Goal: Use online tool/utility: Utilize a website feature to perform a specific function

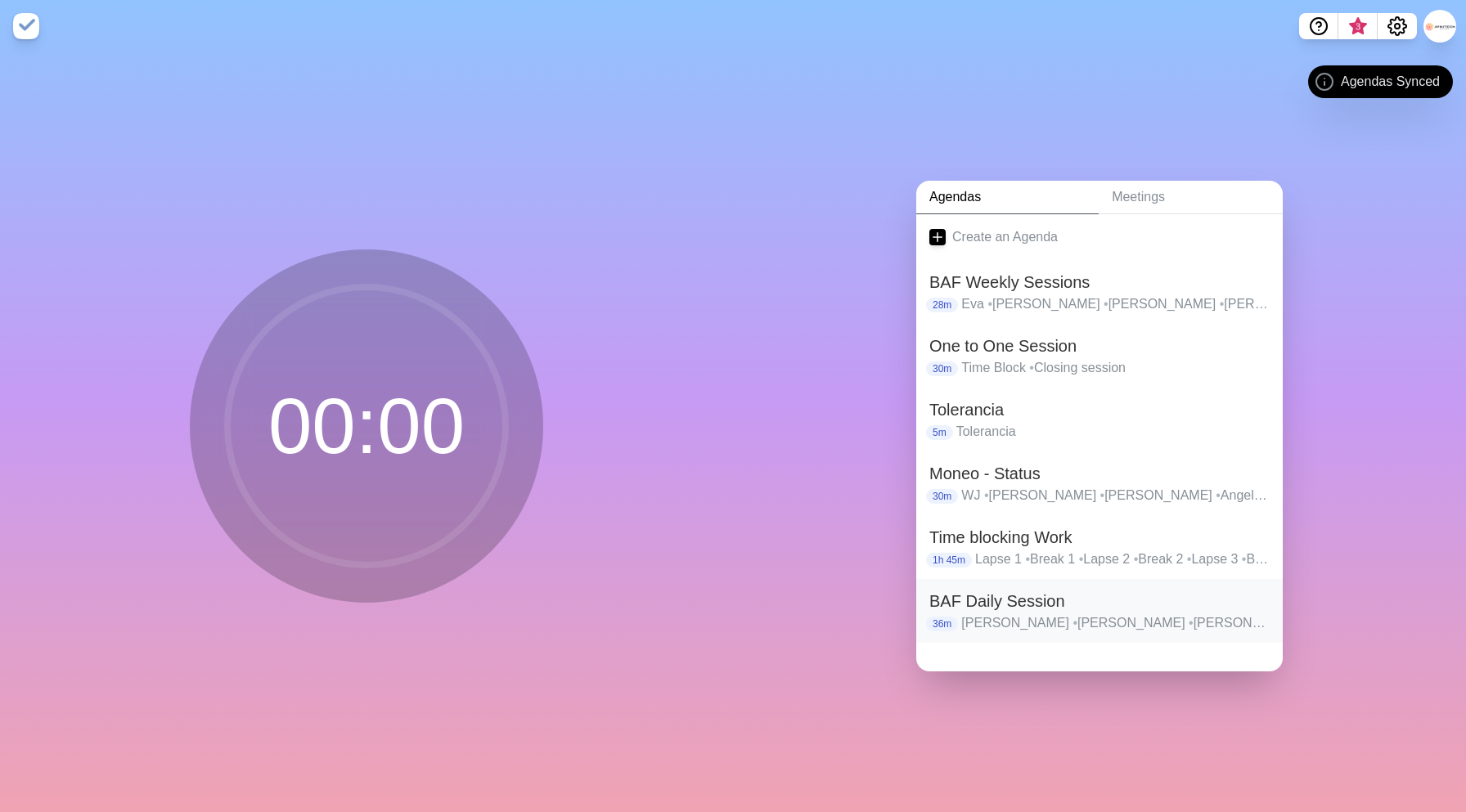
click at [1044, 609] on h2 "BAF Daily Session" at bounding box center [1099, 601] width 341 height 24
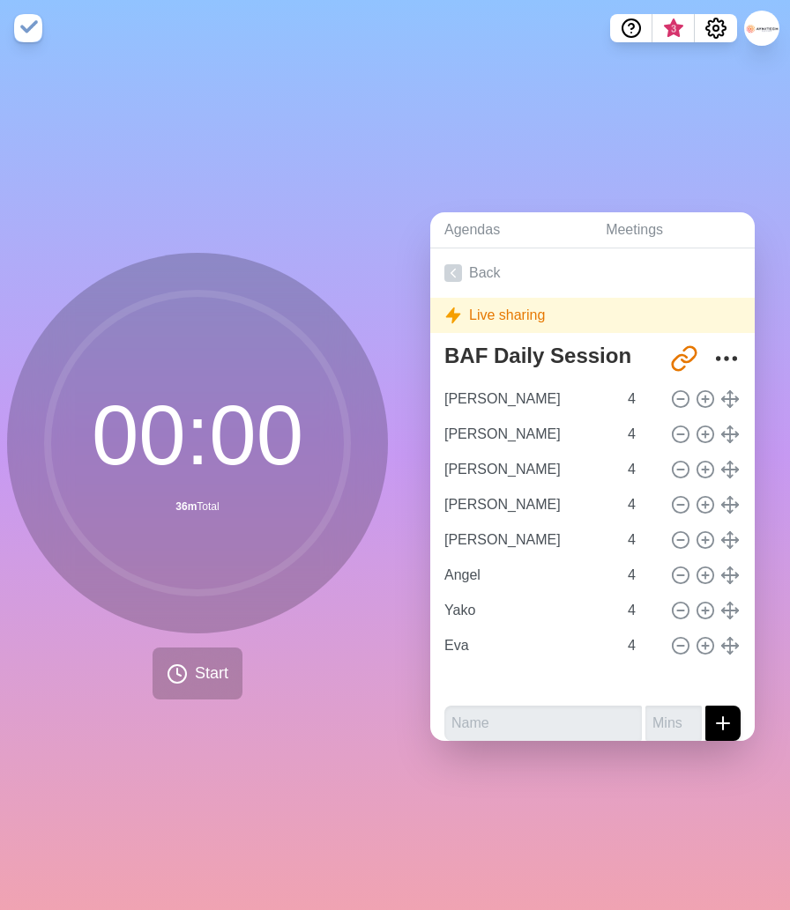
type input "[PERSON_NAME]"
type input "Angel"
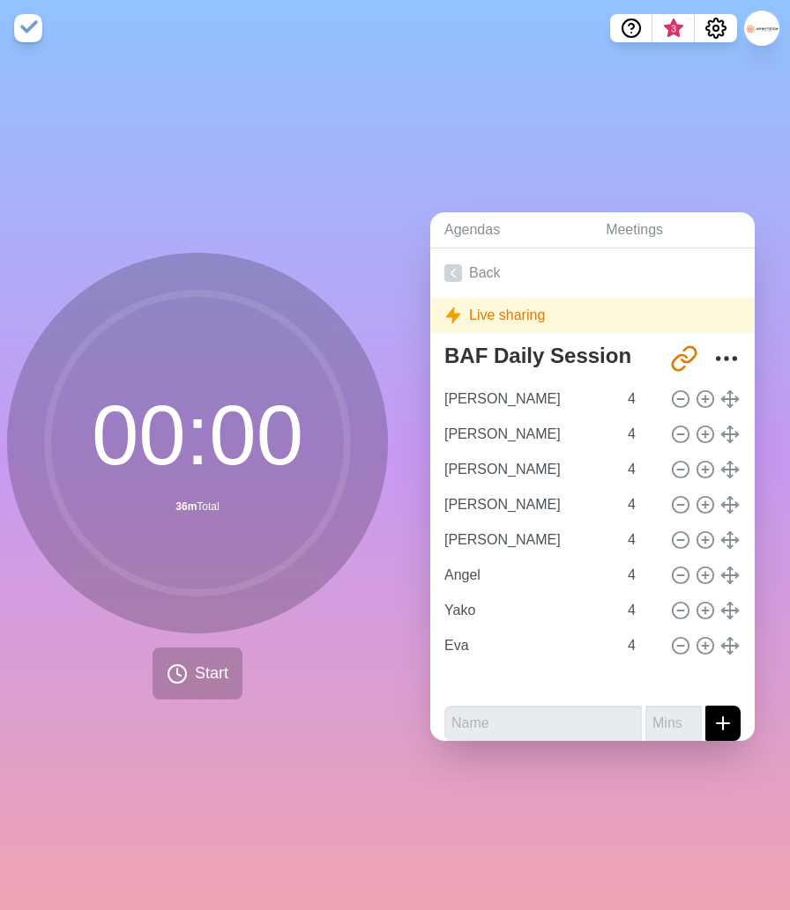
type input "Yako"
type input "Eva"
type input "[PERSON_NAME]"
click at [189, 673] on button "Start" at bounding box center [197, 674] width 90 height 52
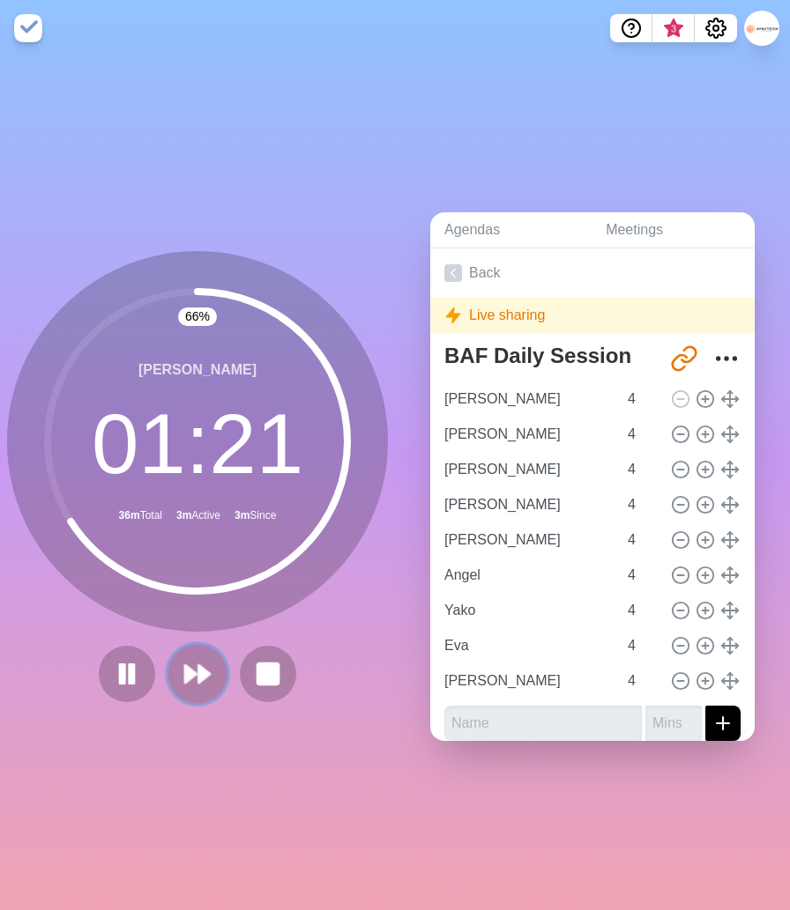
click at [197, 672] on icon at bounding box center [197, 674] width 30 height 30
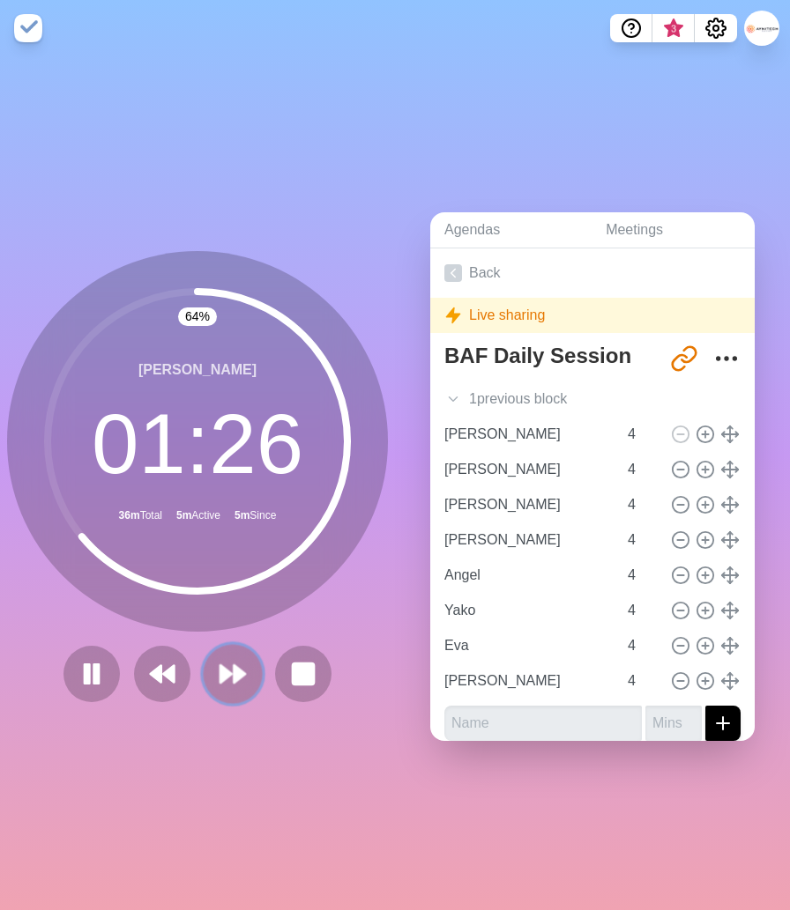
click at [234, 677] on polygon at bounding box center [239, 674] width 11 height 18
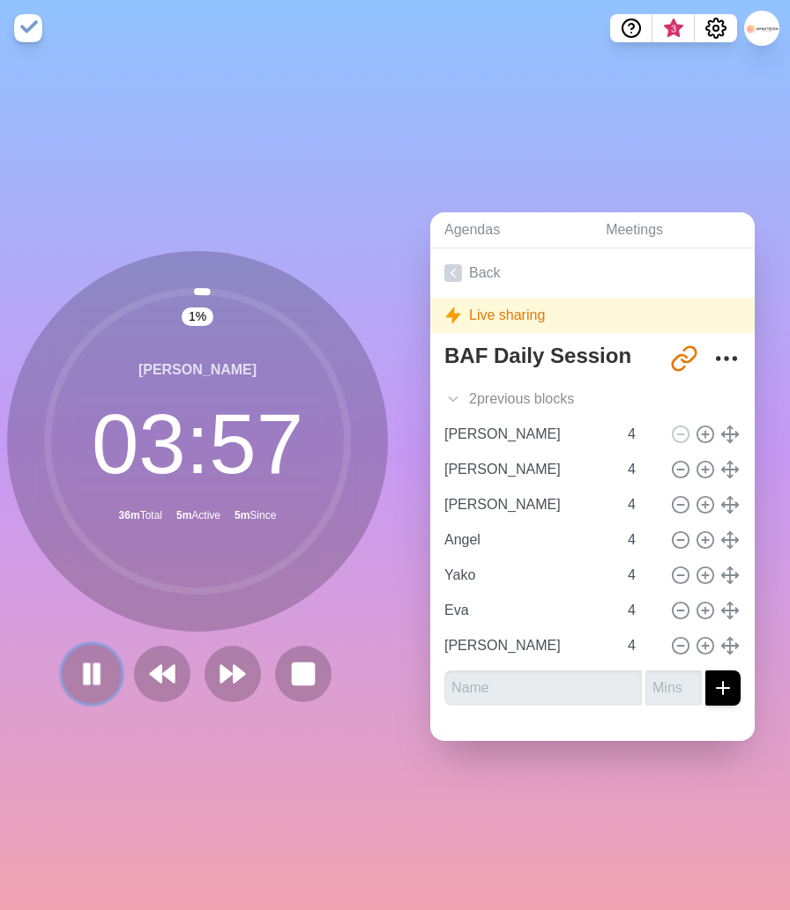
click at [82, 679] on icon at bounding box center [92, 674] width 30 height 30
click at [88, 678] on polygon at bounding box center [92, 674] width 18 height 22
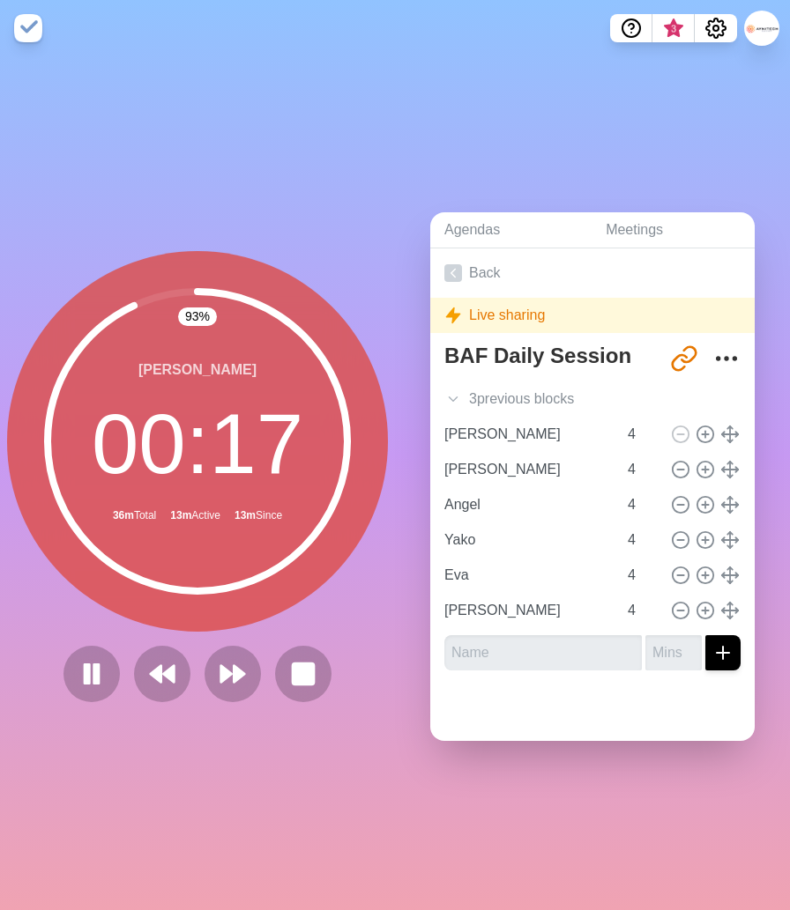
click at [268, 630] on div "[PERSON_NAME] 00 : 17 36m Total 13m Active 13m Since" at bounding box center [197, 441] width 381 height 381
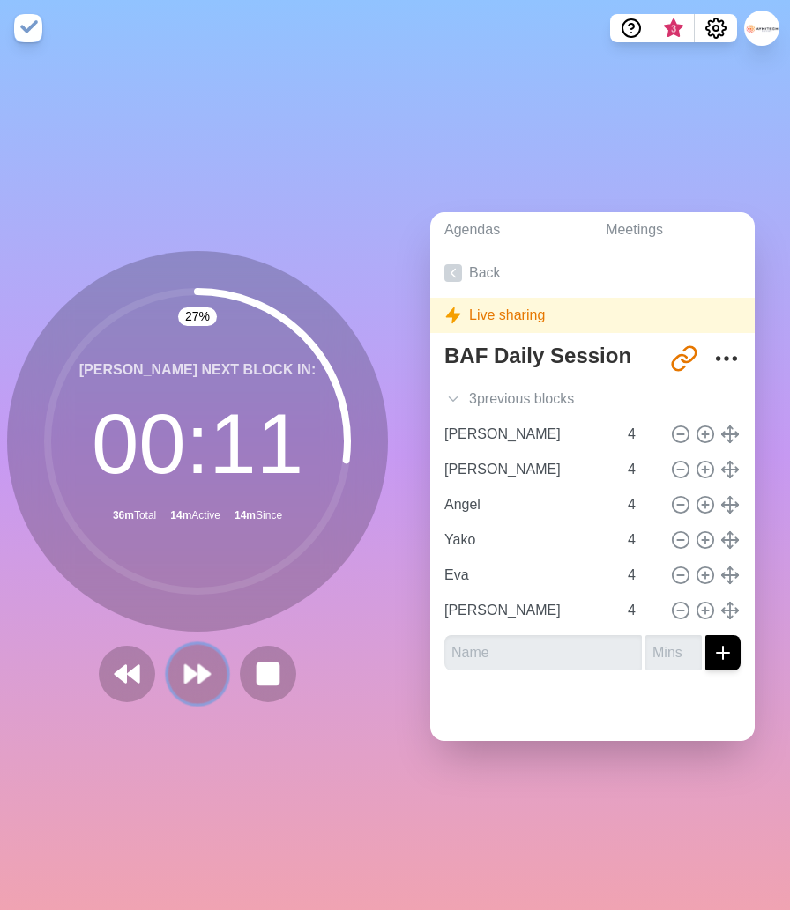
click at [186, 679] on polygon at bounding box center [190, 674] width 11 height 18
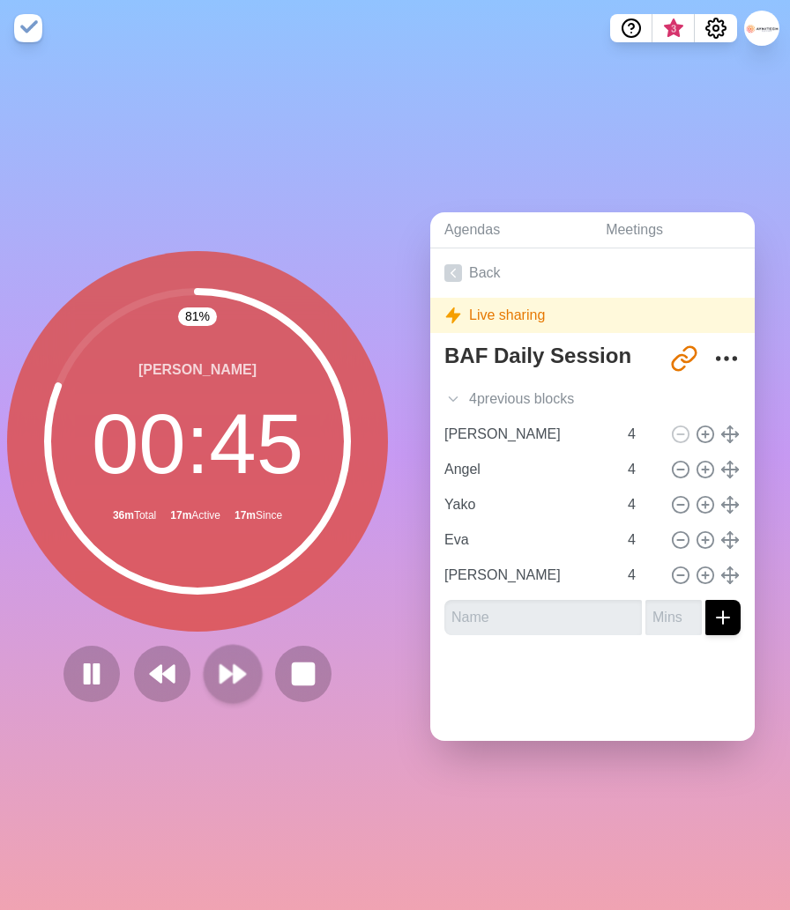
drag, startPoint x: 270, startPoint y: 637, endPoint x: 242, endPoint y: 657, distance: 33.5
click at [269, 637] on div "81 % [PERSON_NAME] 00 : 45 36m Total 17m Active 17m Since" at bounding box center [197, 476] width 381 height 451
click at [226, 670] on polygon at bounding box center [225, 674] width 11 height 18
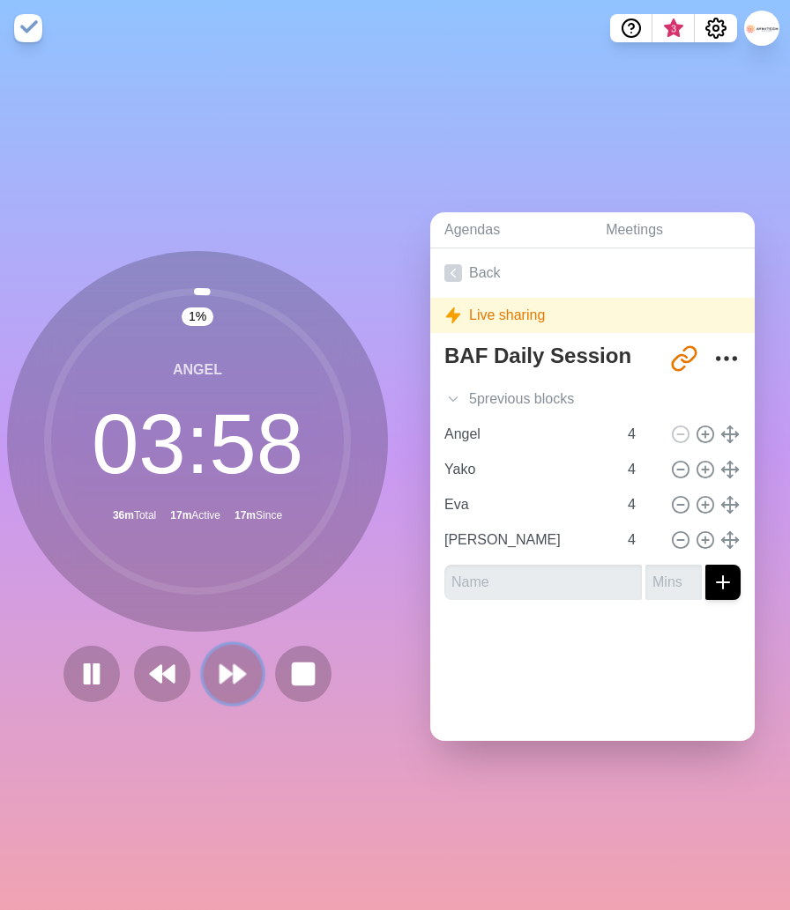
click at [220, 679] on polygon at bounding box center [225, 674] width 11 height 18
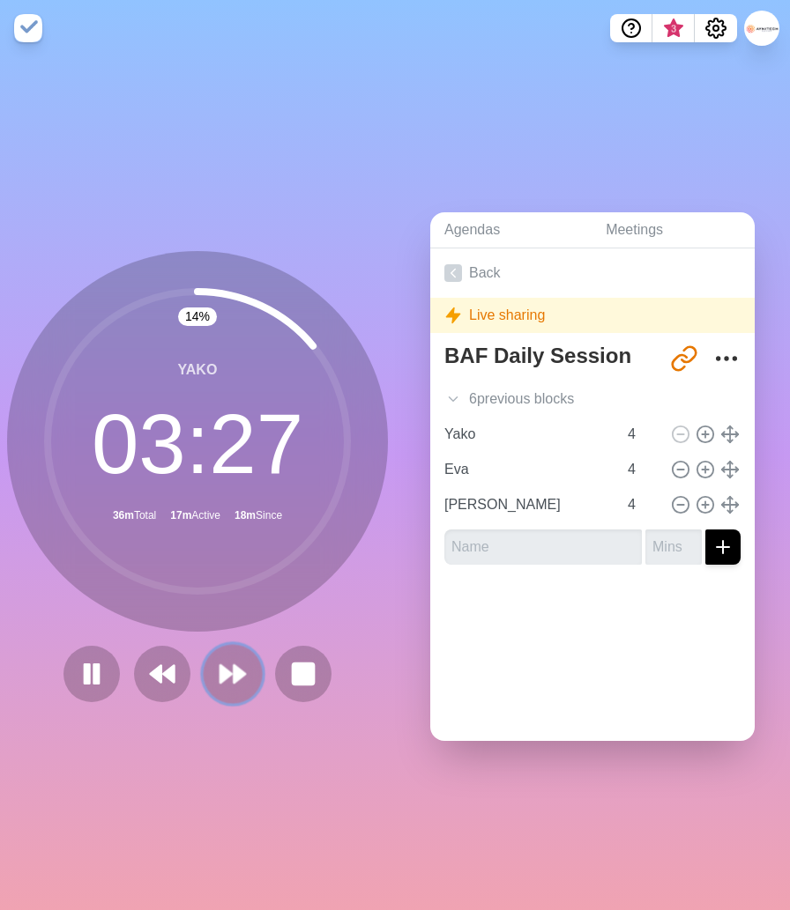
click at [228, 677] on polygon at bounding box center [225, 674] width 11 height 18
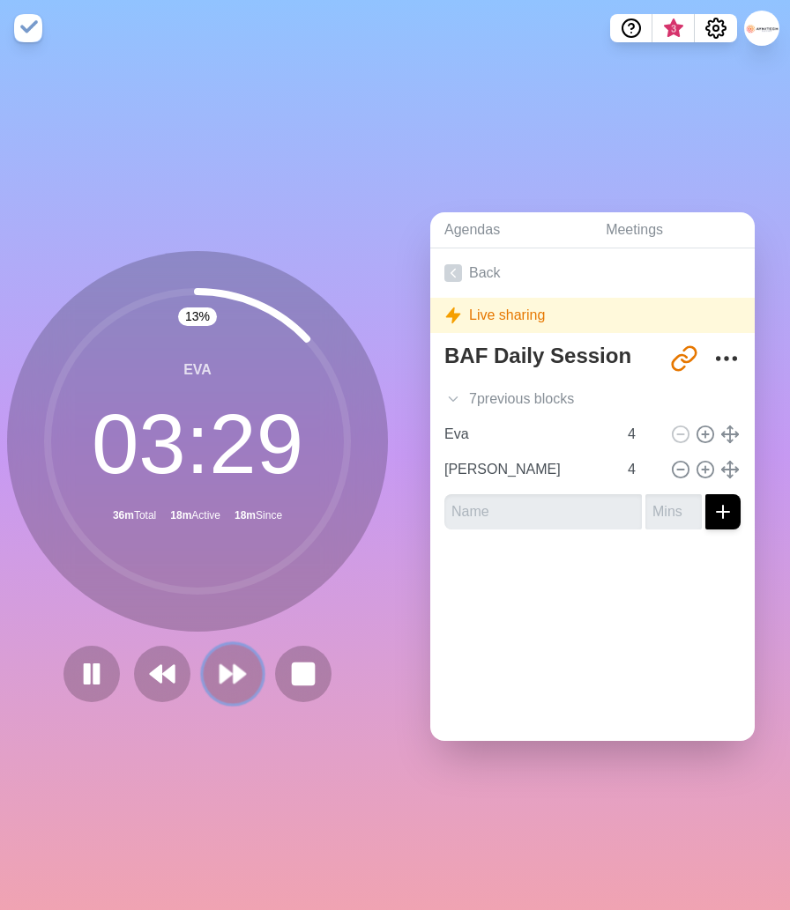
click at [234, 696] on button at bounding box center [232, 673] width 59 height 59
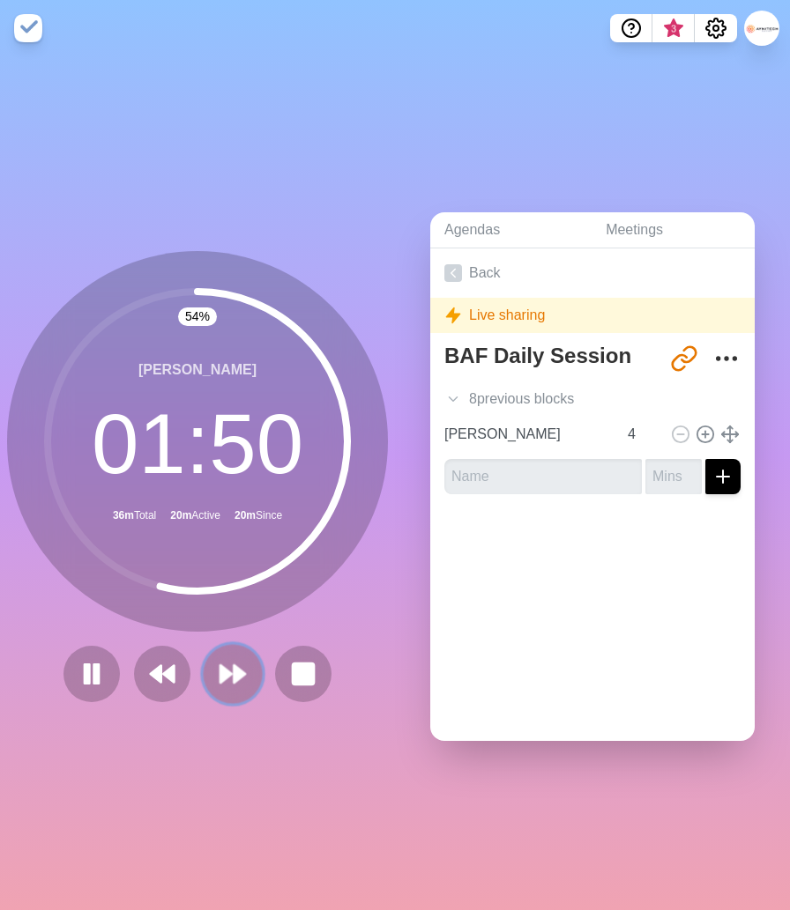
click at [232, 676] on icon at bounding box center [233, 674] width 30 height 30
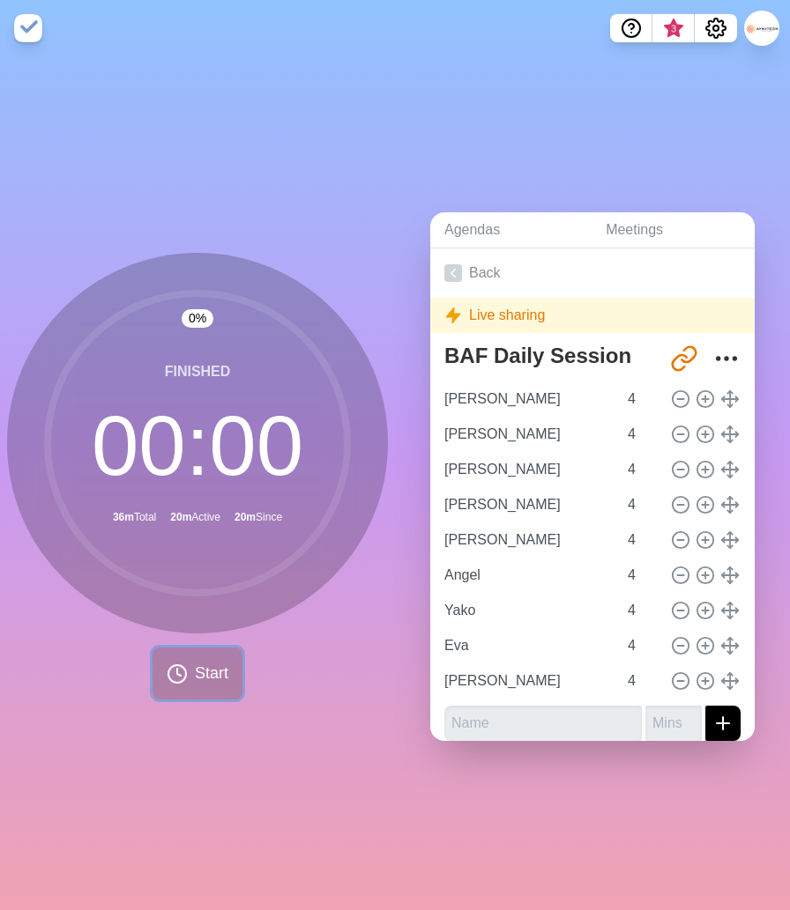
click at [203, 674] on span "Start" at bounding box center [211, 674] width 33 height 24
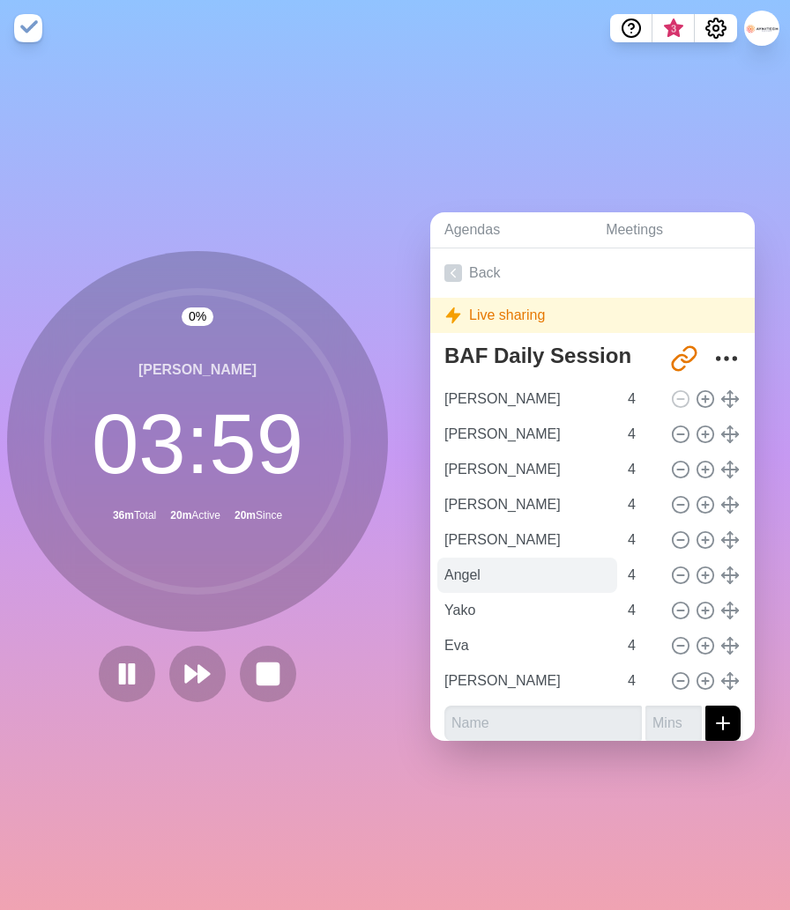
scroll to position [13, 0]
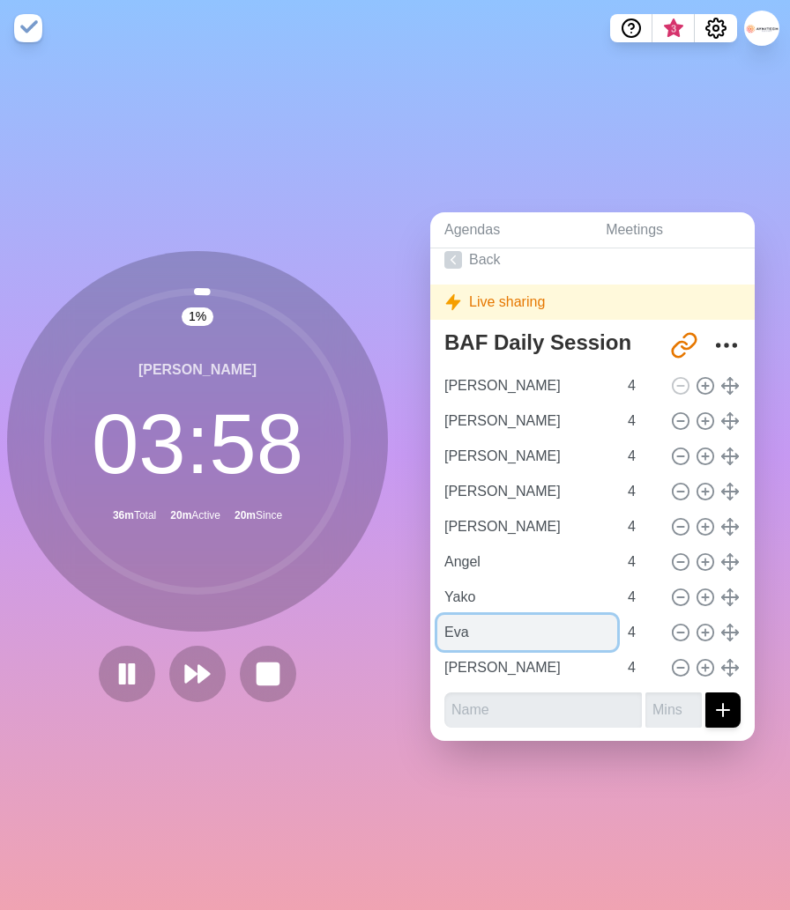
click at [487, 634] on input "Eva" at bounding box center [527, 632] width 180 height 35
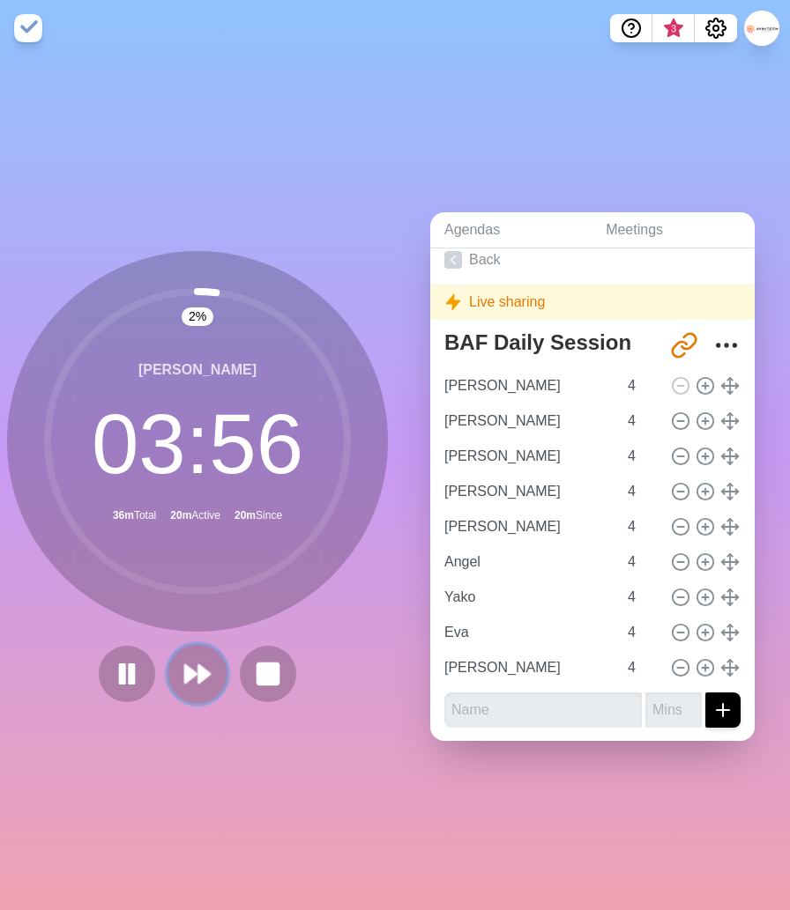
click at [191, 666] on icon at bounding box center [197, 674] width 30 height 30
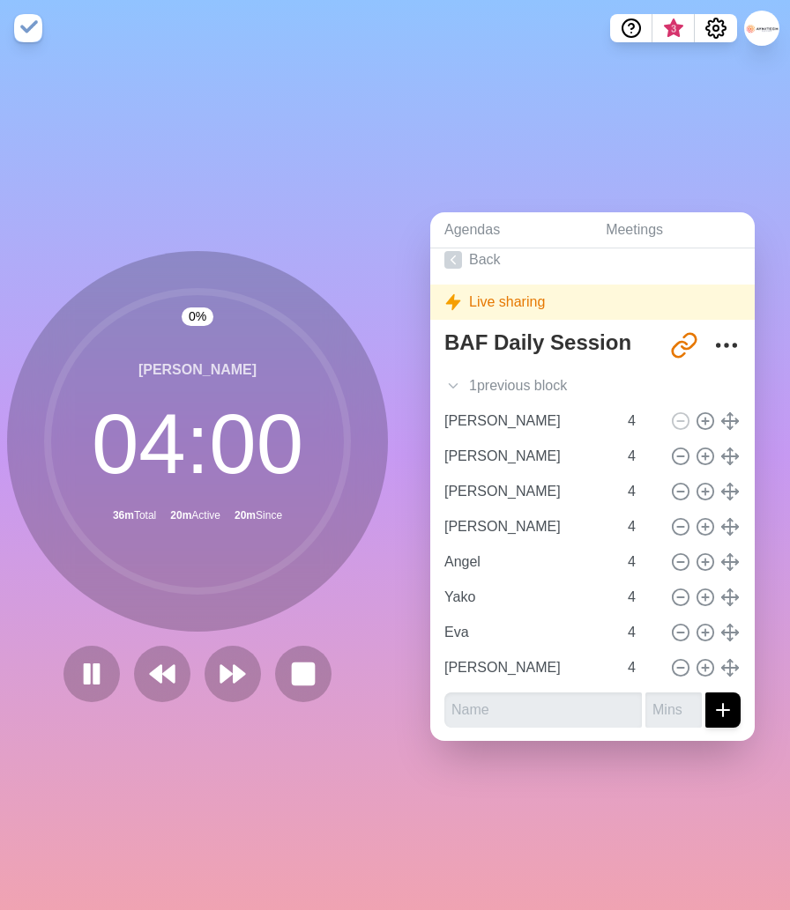
click at [191, 669] on div at bounding box center [197, 674] width 282 height 56
click at [246, 668] on icon at bounding box center [233, 674] width 30 height 30
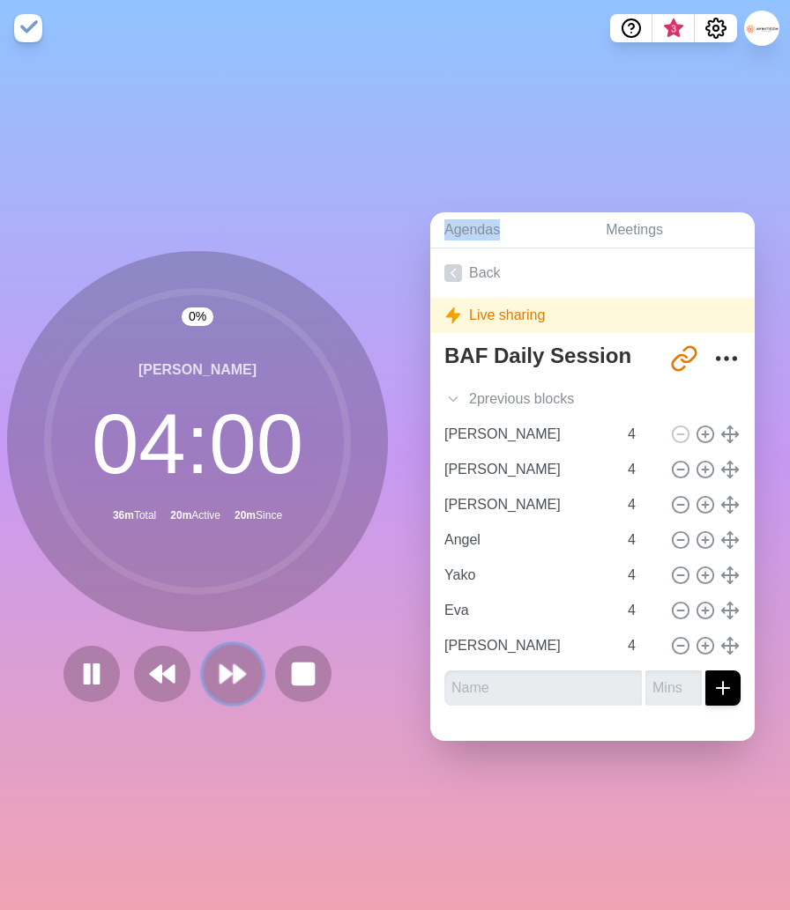
click at [236, 676] on polygon at bounding box center [239, 674] width 11 height 18
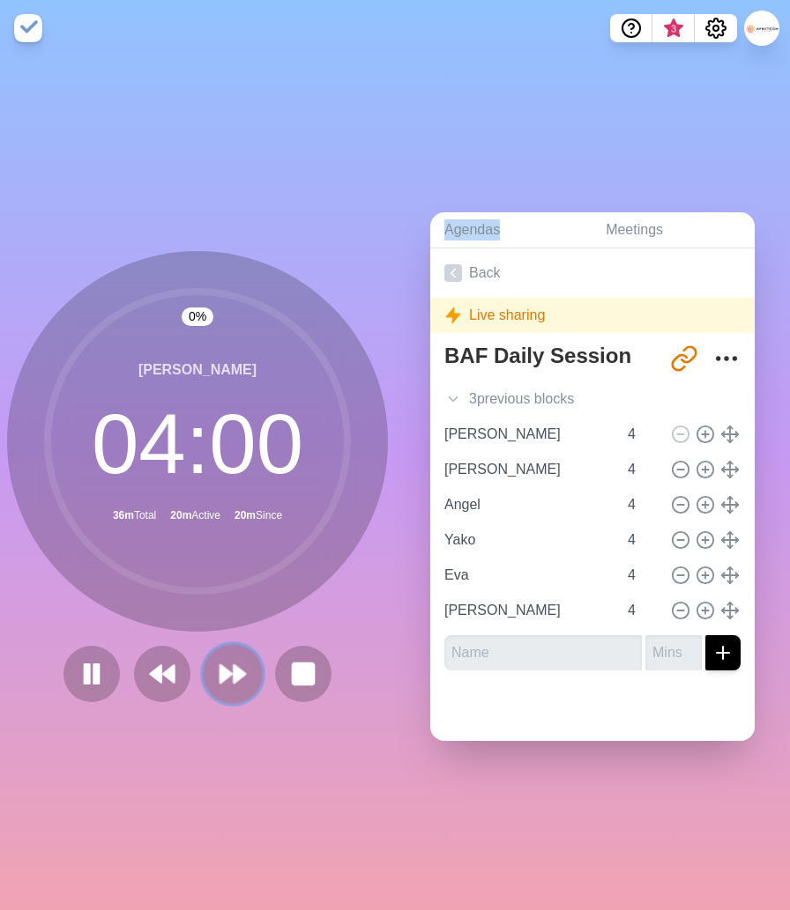
click at [237, 676] on polygon at bounding box center [239, 674] width 11 height 18
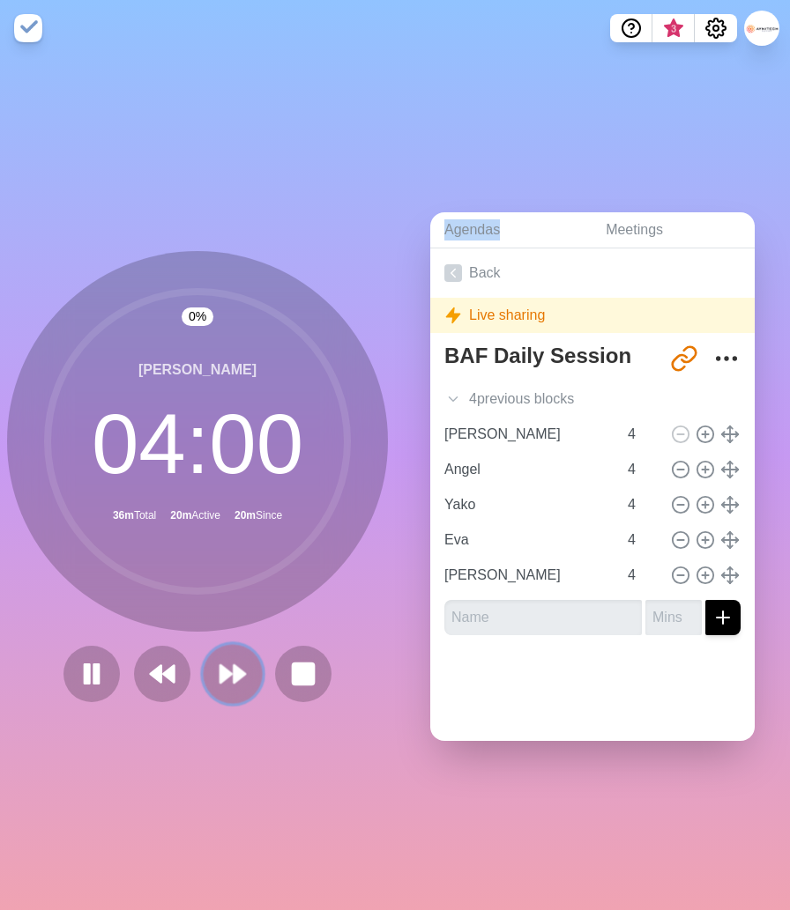
click at [237, 677] on polygon at bounding box center [239, 674] width 11 height 18
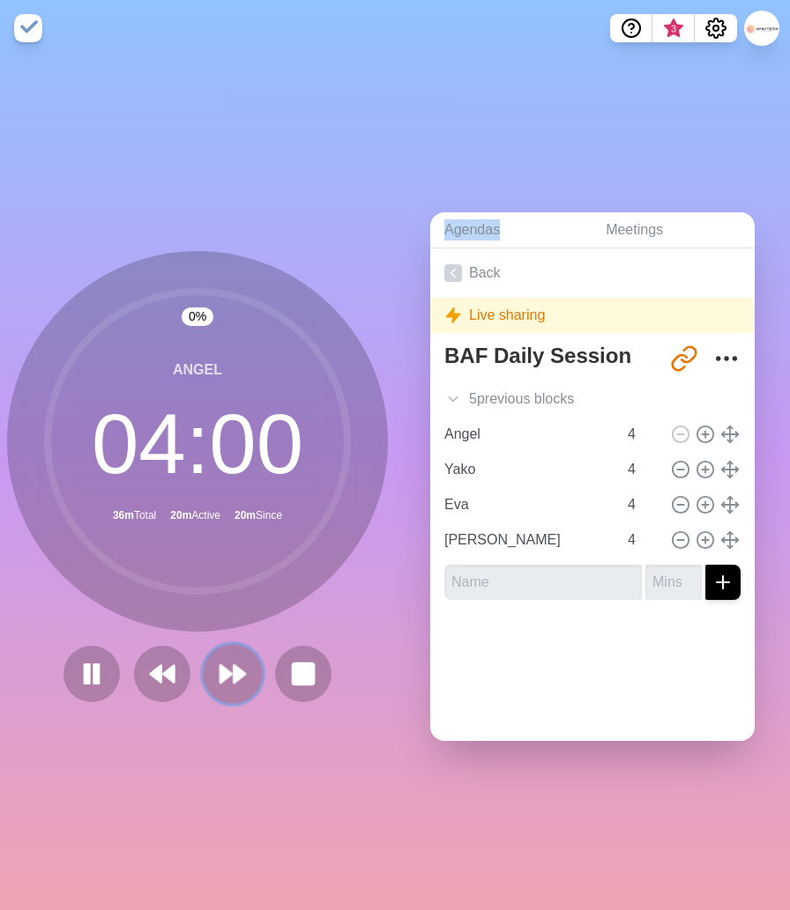
click at [237, 677] on polygon at bounding box center [239, 674] width 11 height 18
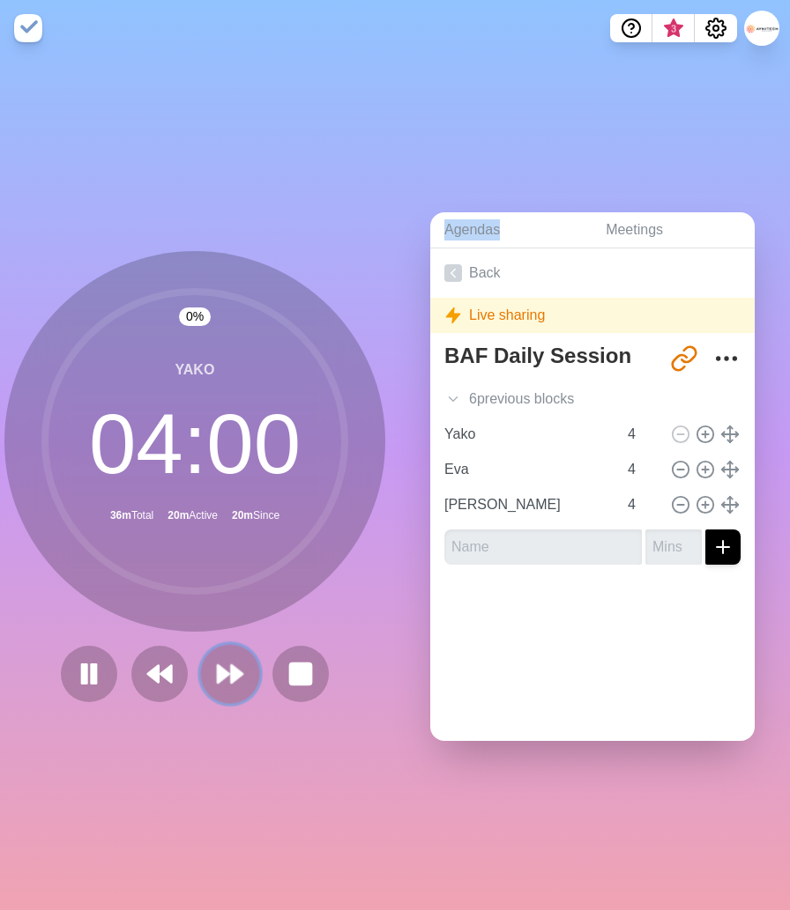
click at [237, 676] on polygon at bounding box center [236, 674] width 11 height 18
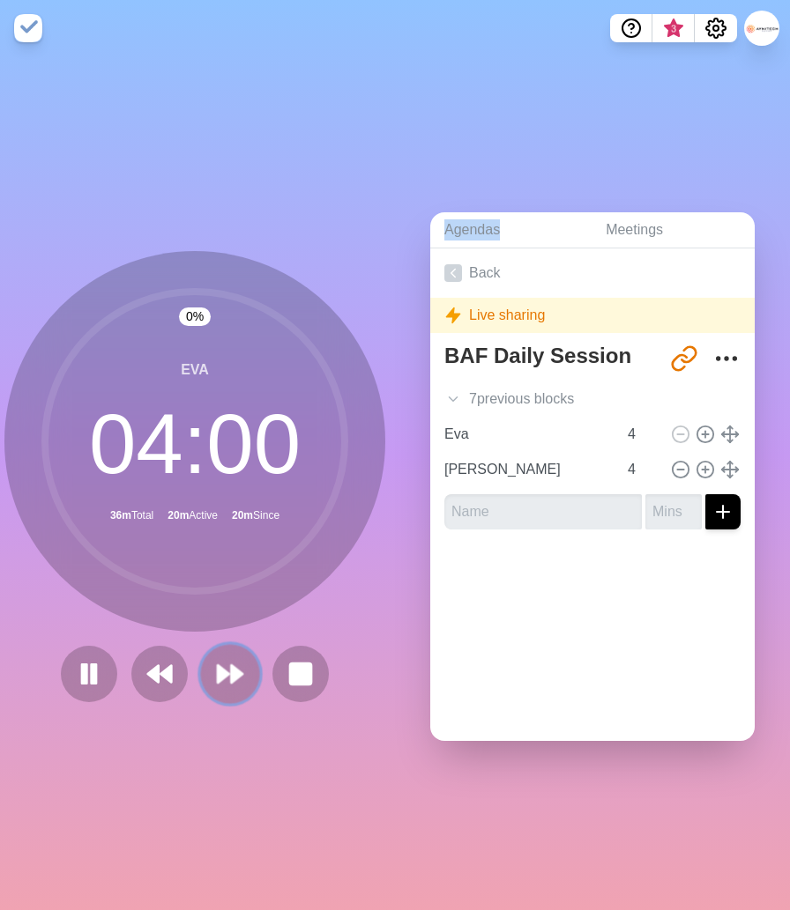
scroll to position [0, 2]
click at [237, 676] on polygon at bounding box center [237, 674] width 11 height 18
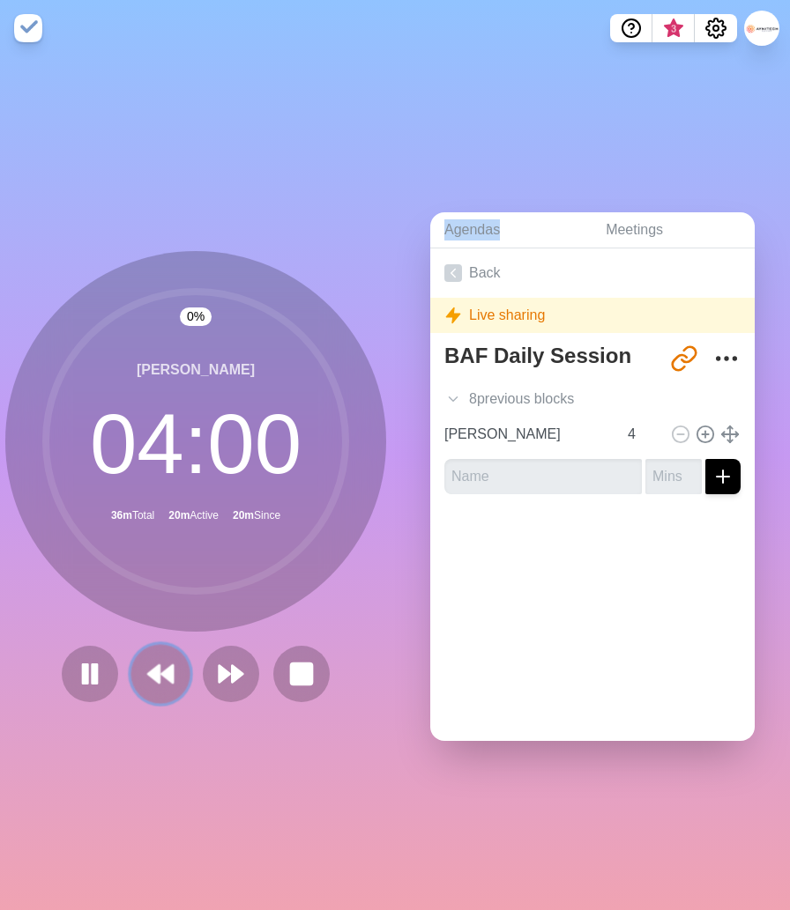
drag, startPoint x: 175, startPoint y: 678, endPoint x: 165, endPoint y: 679, distance: 10.6
click at [172, 679] on button at bounding box center [159, 673] width 59 height 59
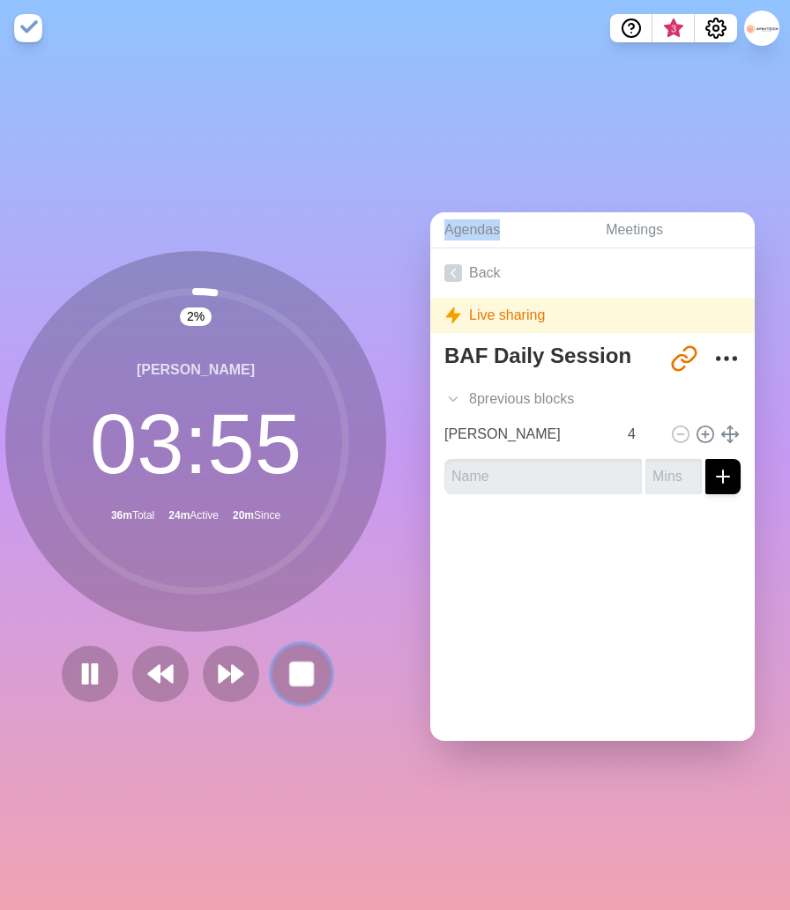
click at [286, 670] on icon at bounding box center [301, 674] width 30 height 30
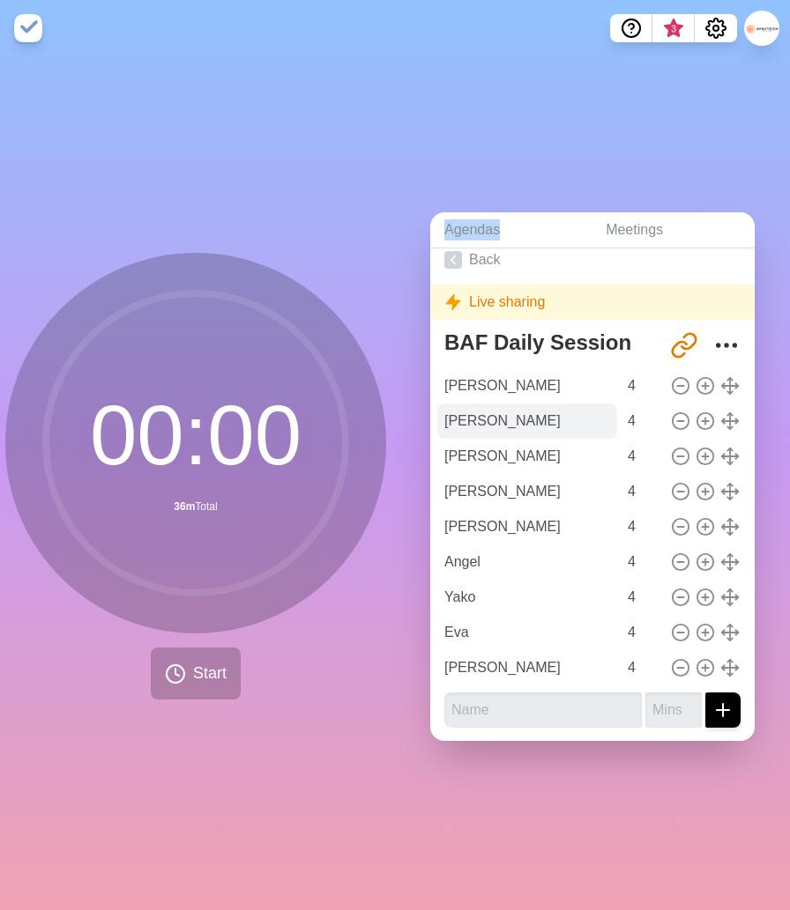
scroll to position [0, 0]
